Goal: Navigation & Orientation: Find specific page/section

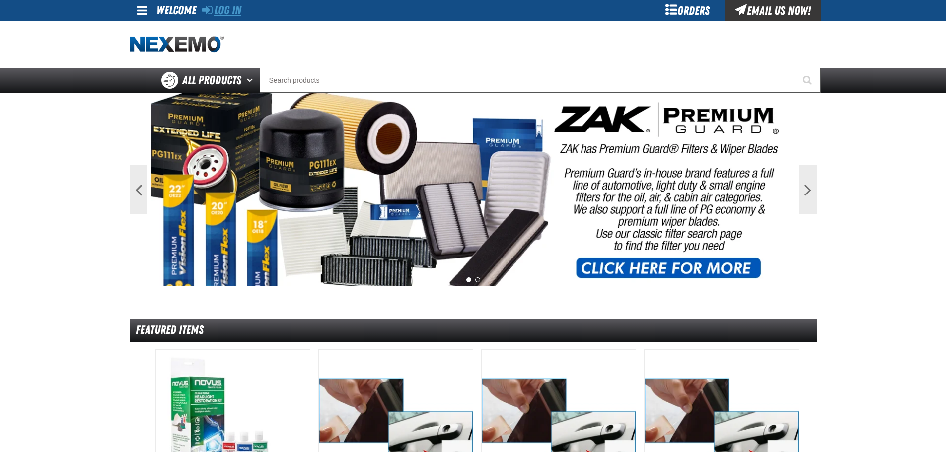
click at [224, 7] on link "Log In" at bounding box center [221, 10] width 39 height 14
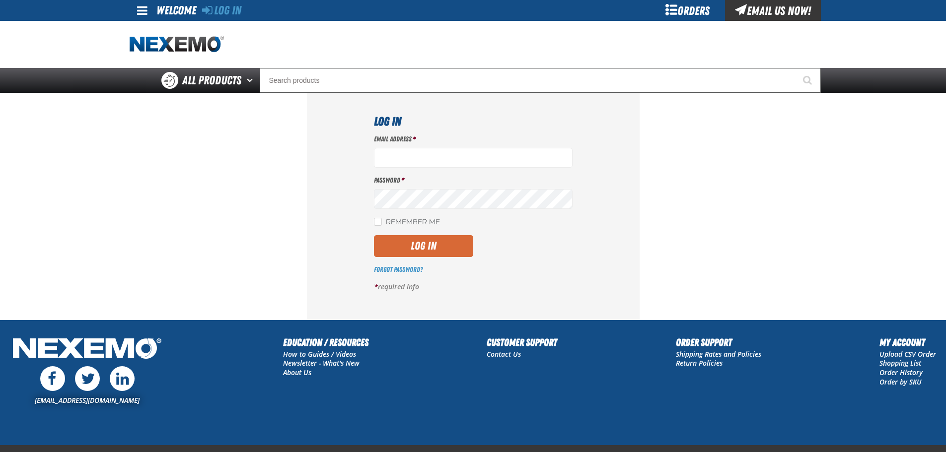
type input "[EMAIL_ADDRESS][DOMAIN_NAME]"
click at [434, 246] on button "Log In" at bounding box center [423, 246] width 99 height 22
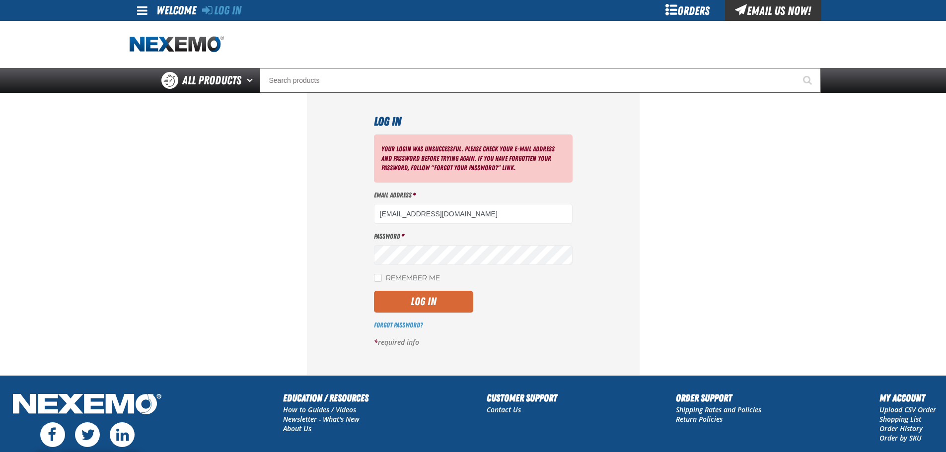
click at [432, 301] on button "Log In" at bounding box center [423, 302] width 99 height 22
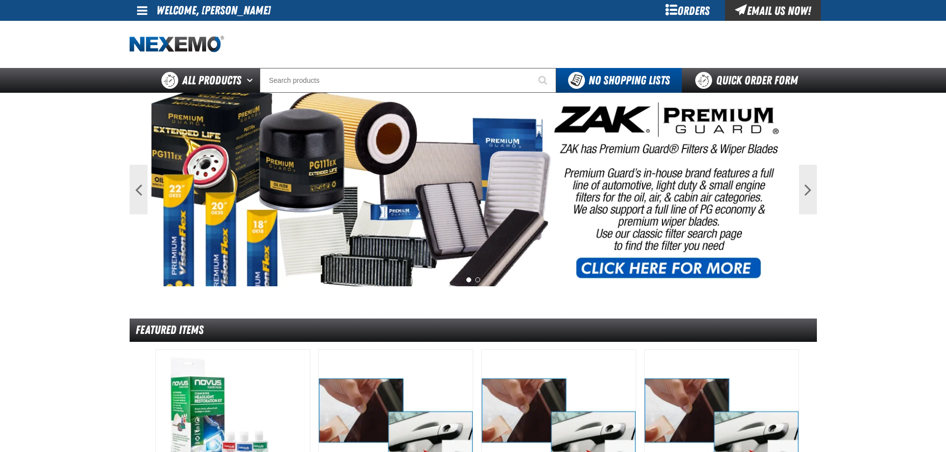
click at [548, 40] on div at bounding box center [473, 44] width 687 height 47
click at [680, 11] on div "Orders" at bounding box center [688, 10] width 74 height 21
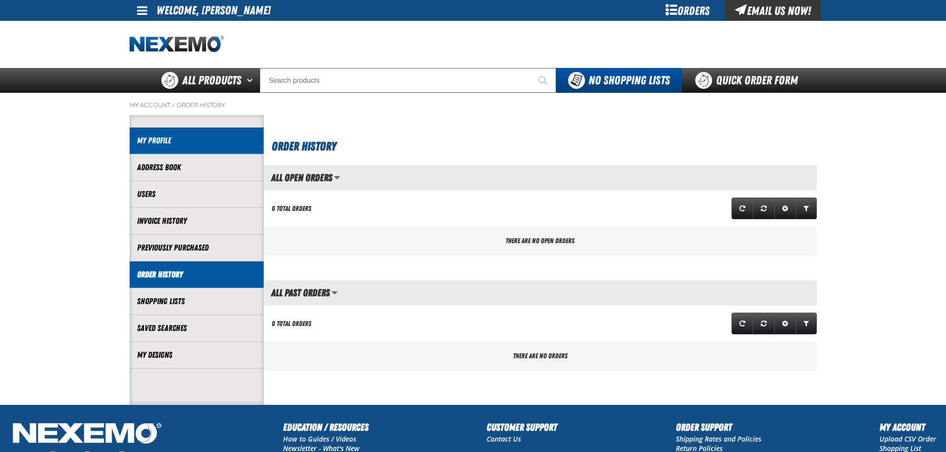
click at [149, 136] on link "My Profile" at bounding box center [196, 140] width 119 height 11
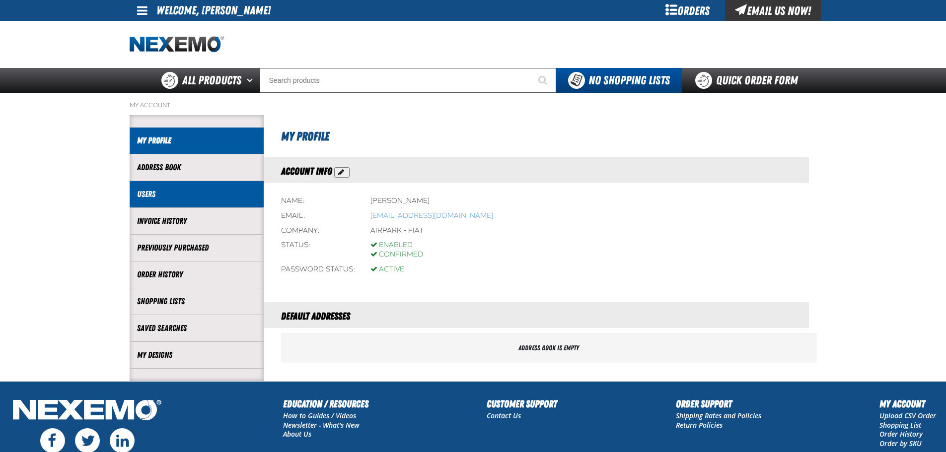
click at [156, 194] on link "Users" at bounding box center [196, 194] width 119 height 11
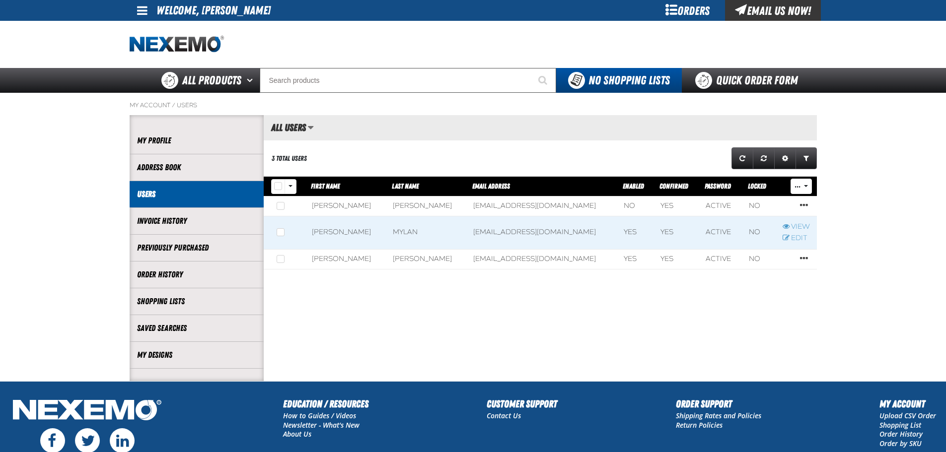
scroll to position [0, 0]
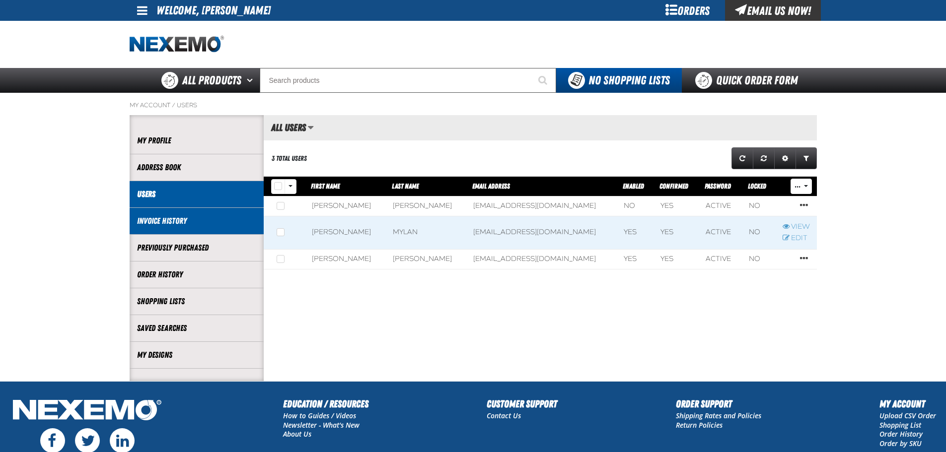
click at [171, 219] on link "Invoice History" at bounding box center [196, 221] width 119 height 11
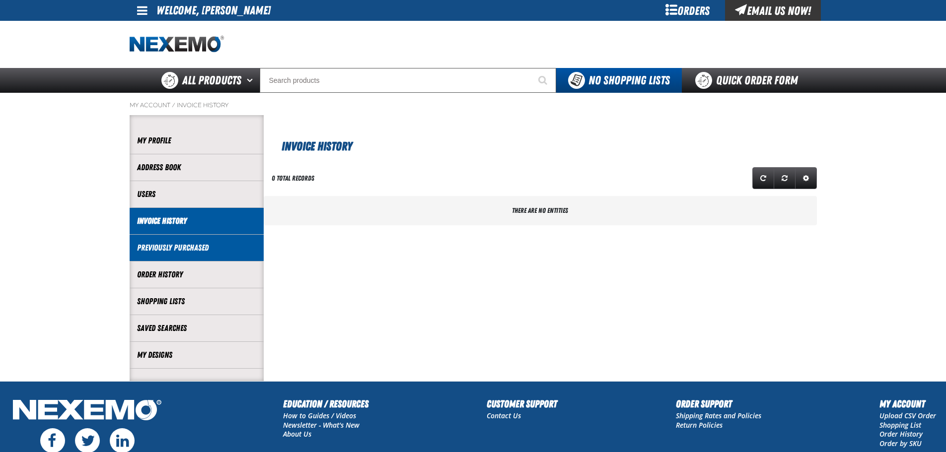
click at [173, 248] on link "Previously Purchased" at bounding box center [196, 247] width 119 height 11
